Goal: Entertainment & Leisure: Browse casually

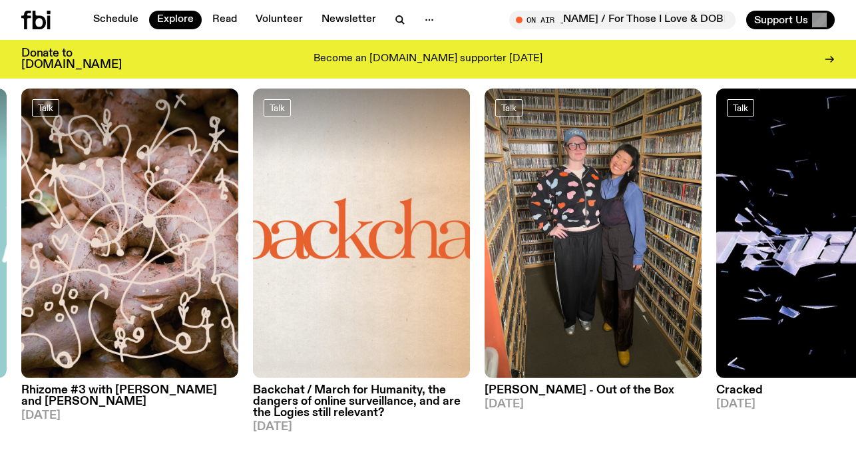
scroll to position [1530, 0]
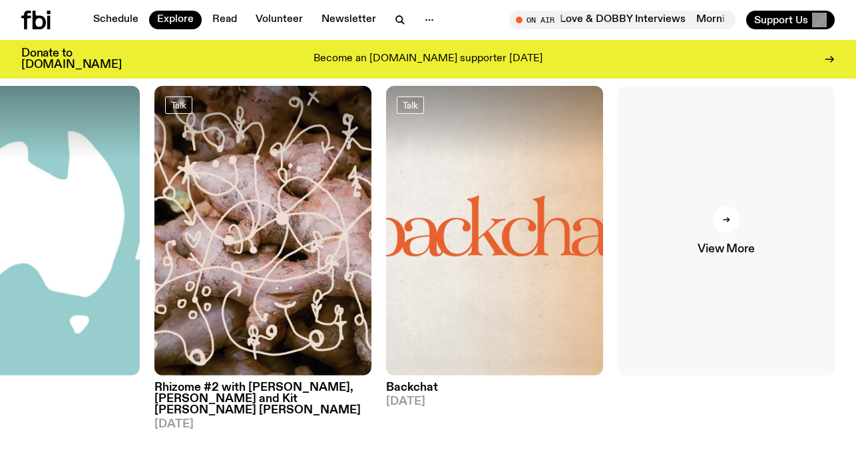
click at [727, 206] on div at bounding box center [726, 219] width 27 height 27
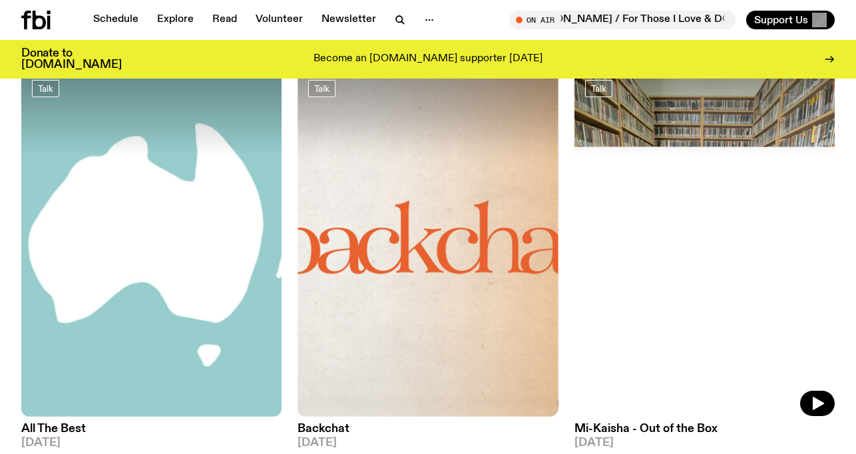
scroll to position [3118, 0]
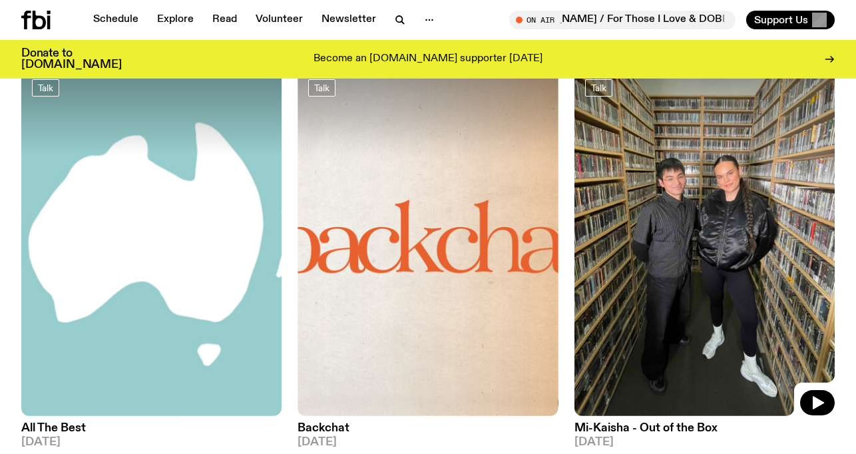
click at [717, 252] on img at bounding box center [705, 243] width 260 height 348
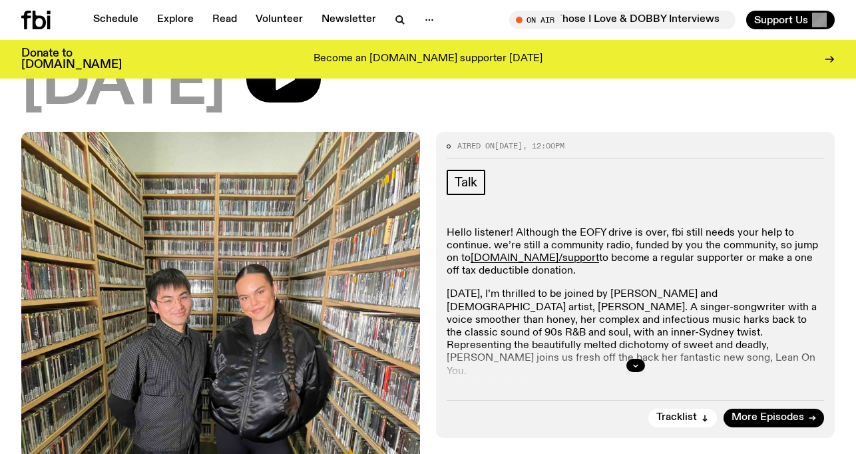
scroll to position [126, 0]
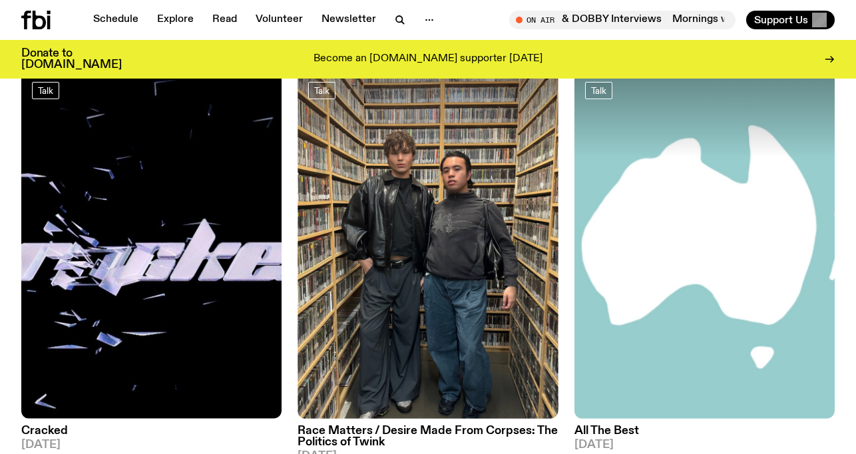
scroll to position [3553, 0]
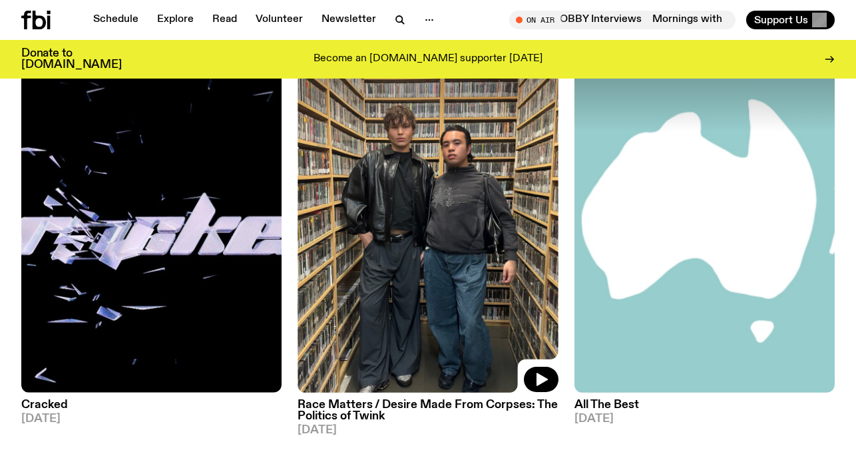
click at [447, 272] on img at bounding box center [428, 219] width 260 height 348
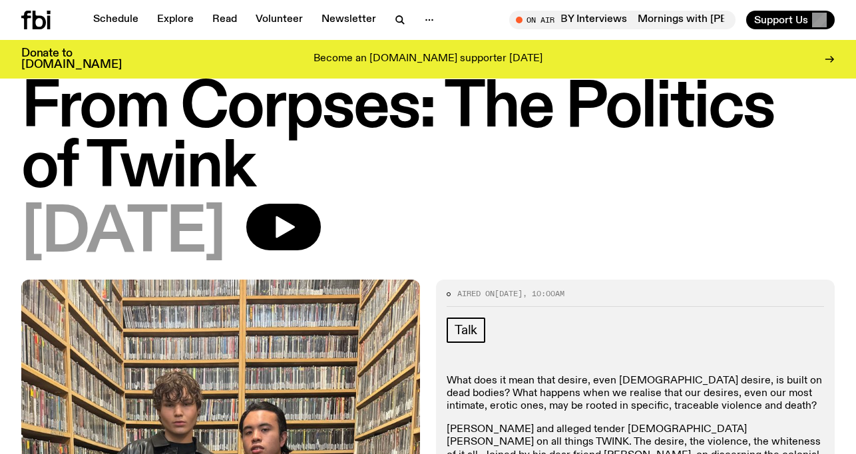
scroll to position [97, 0]
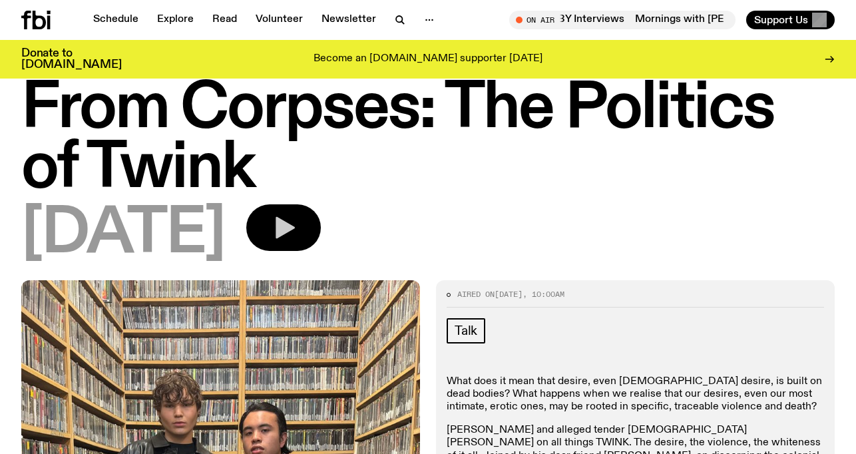
click at [321, 230] on button "button" at bounding box center [283, 227] width 75 height 47
